Goal: Download file/media

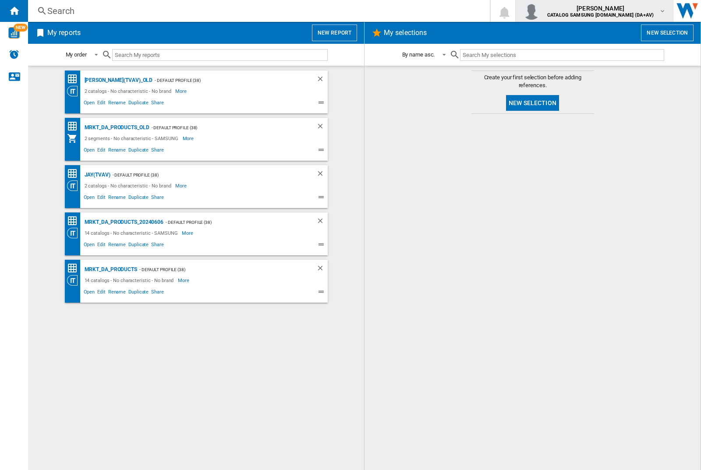
click at [540, 11] on img "button" at bounding box center [532, 11] width 18 height 18
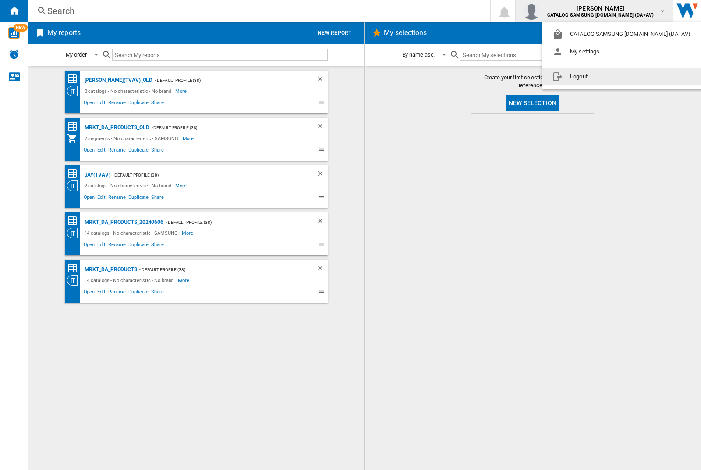
click at [609, 77] on button "Logout" at bounding box center [623, 77] width 163 height 18
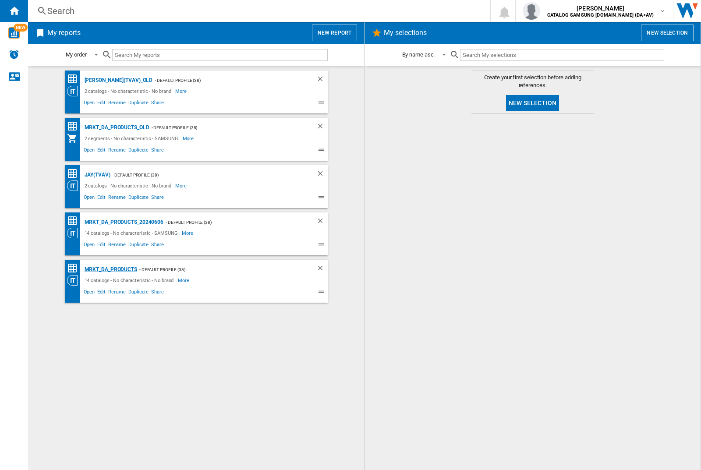
click at [110, 269] on div "MRKT_DA_PRODUCTS" at bounding box center [109, 269] width 55 height 11
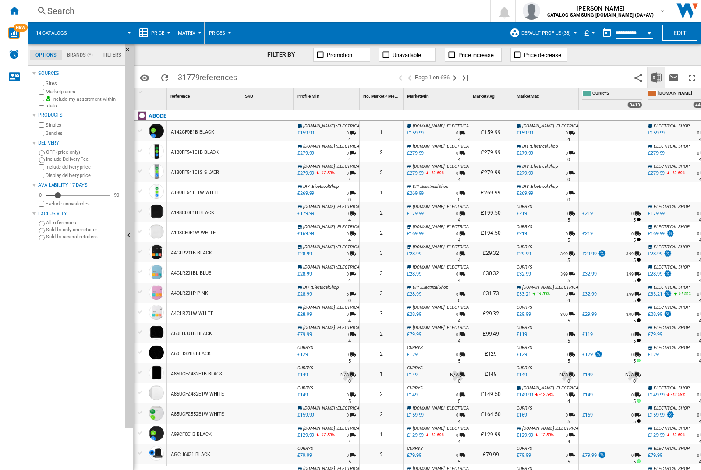
click at [656, 77] on img "Download in Excel" at bounding box center [656, 77] width 11 height 11
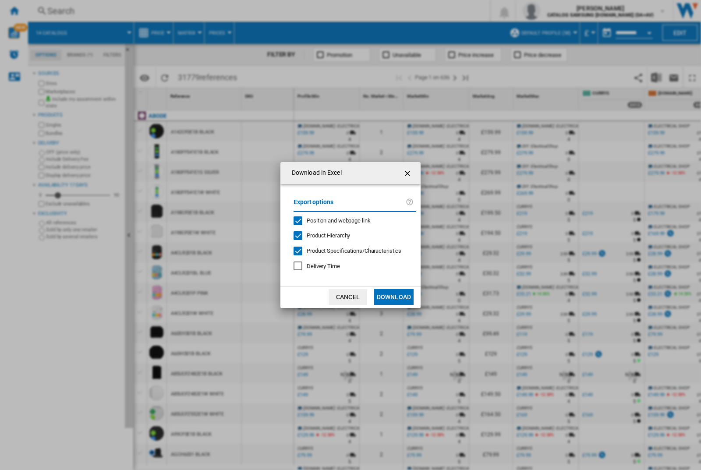
click at [332, 220] on span "Position and webpage link" at bounding box center [339, 220] width 64 height 7
click at [394, 297] on button "Download" at bounding box center [393, 297] width 39 height 16
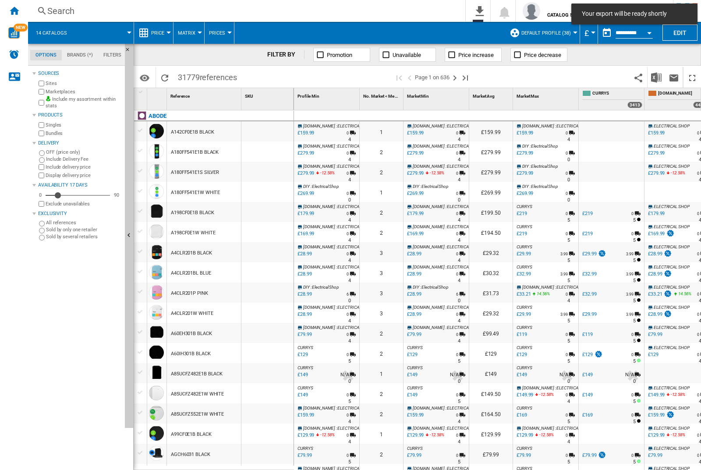
click at [270, 130] on div at bounding box center [267, 131] width 52 height 20
